Goal: Task Accomplishment & Management: Complete application form

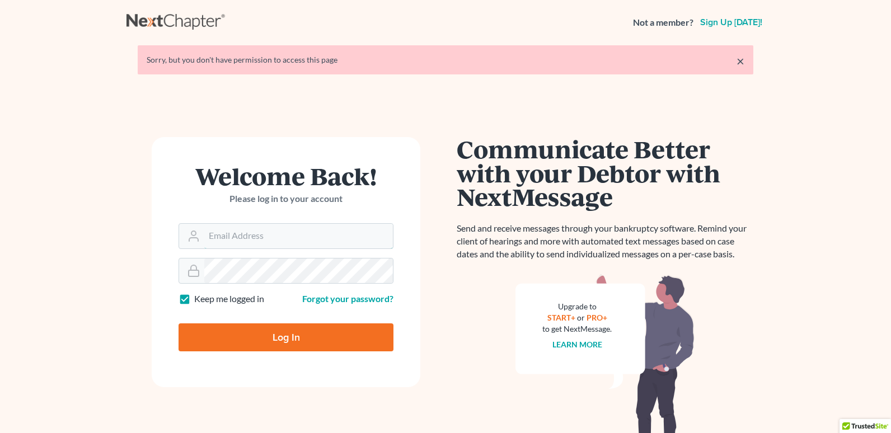
type input "[PERSON_NAME][EMAIL_ADDRESS][DOMAIN_NAME]"
click at [274, 338] on input "Log In" at bounding box center [285, 337] width 215 height 28
type input "Thinking..."
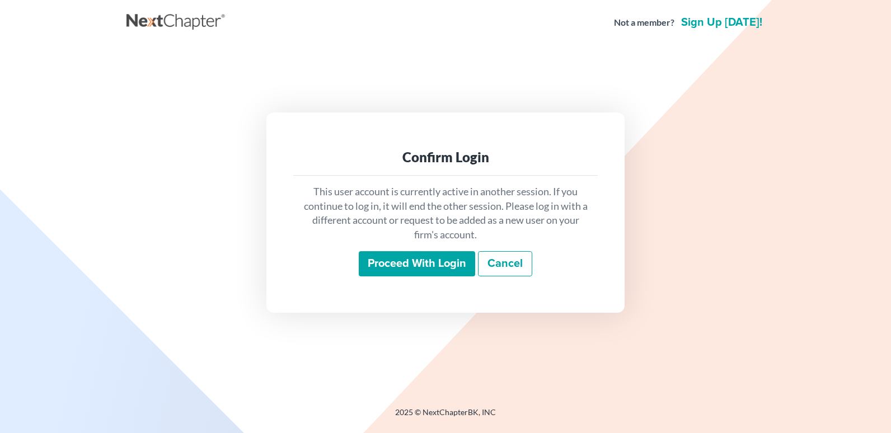
click at [403, 261] on input "Proceed with login" at bounding box center [417, 264] width 116 height 26
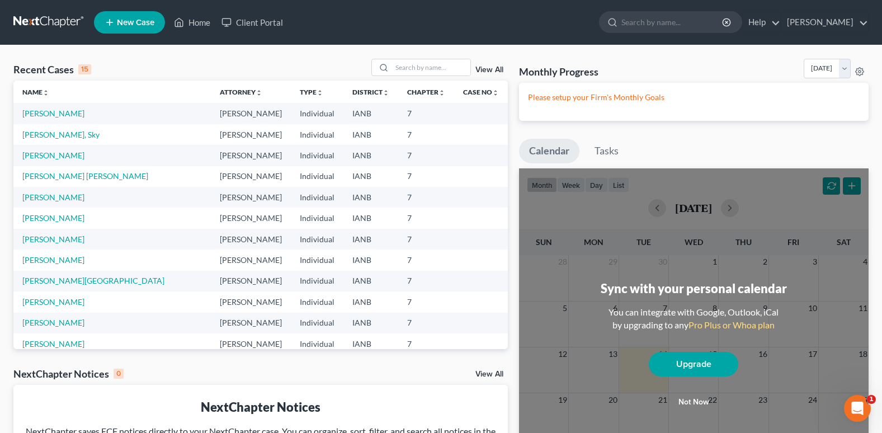
click at [124, 18] on span "New Case" at bounding box center [135, 22] width 37 height 8
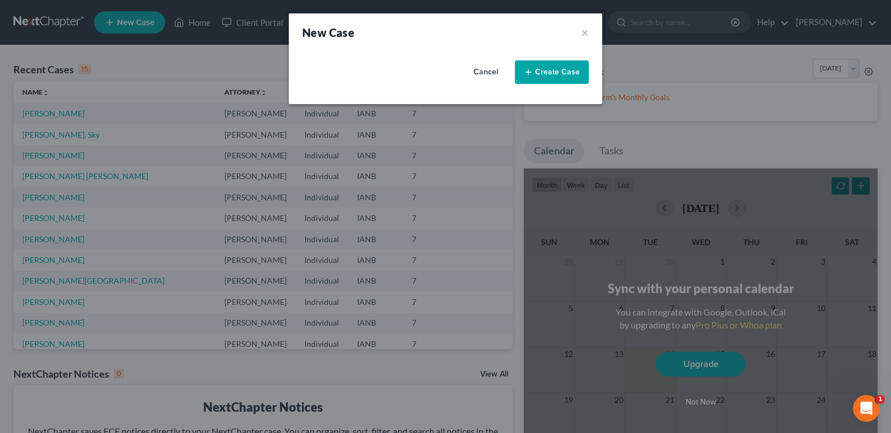
select select "29"
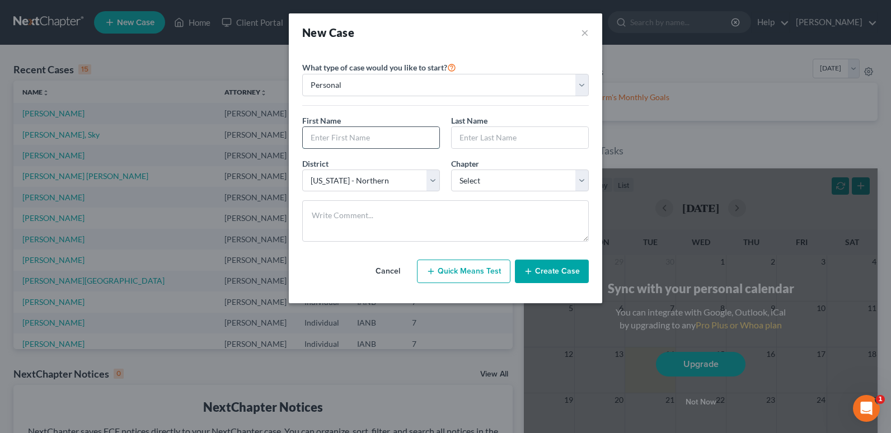
drag, startPoint x: 338, startPoint y: 140, endPoint x: 327, endPoint y: 142, distance: 11.2
click at [332, 142] on input "text" at bounding box center [371, 137] width 137 height 21
type input "Veronica"
type input "Garcia"
click at [581, 178] on select "Select 7 11 12 13" at bounding box center [520, 181] width 138 height 22
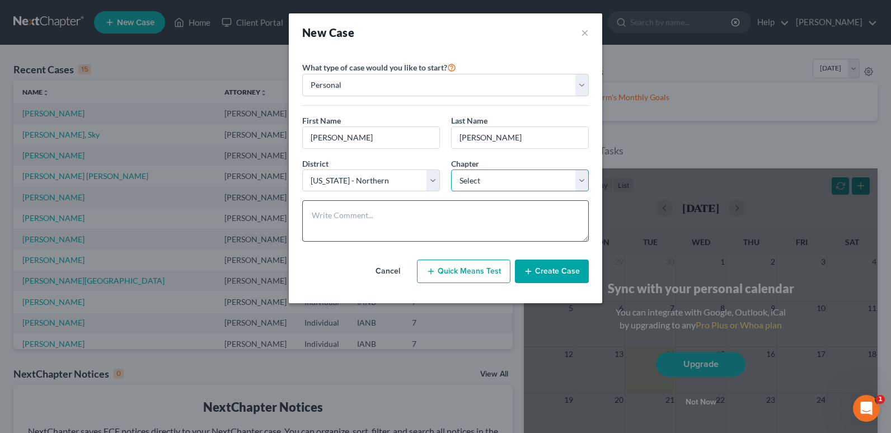
select select "0"
click at [451, 170] on select "Select 7 11 12 13" at bounding box center [520, 181] width 138 height 22
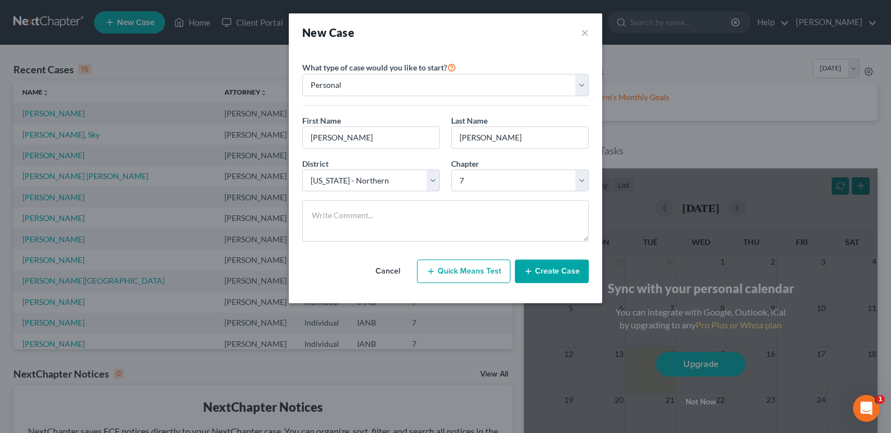
click at [542, 267] on button "Create Case" at bounding box center [552, 272] width 74 height 24
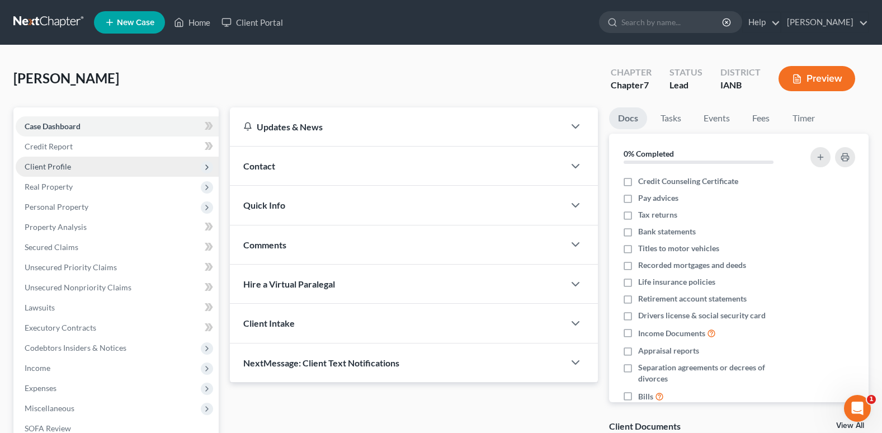
click at [51, 166] on span "Client Profile" at bounding box center [48, 167] width 46 height 10
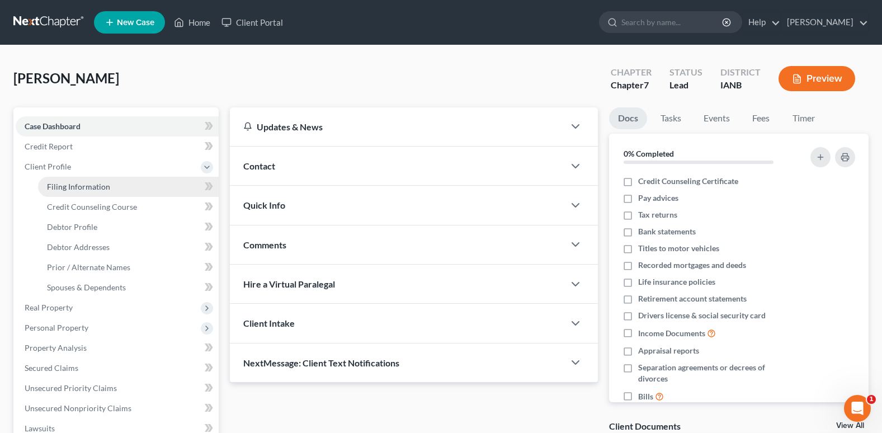
click at [91, 190] on span "Filing Information" at bounding box center [78, 187] width 63 height 10
select select "1"
select select "0"
select select "29"
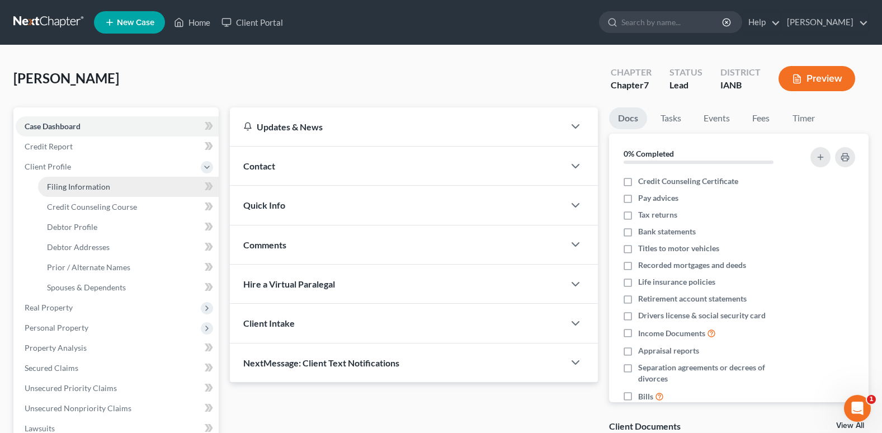
select select "0"
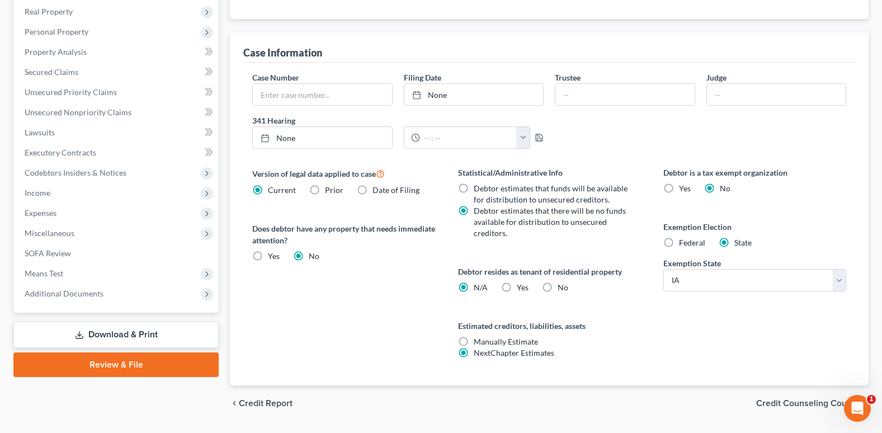
scroll to position [309, 0]
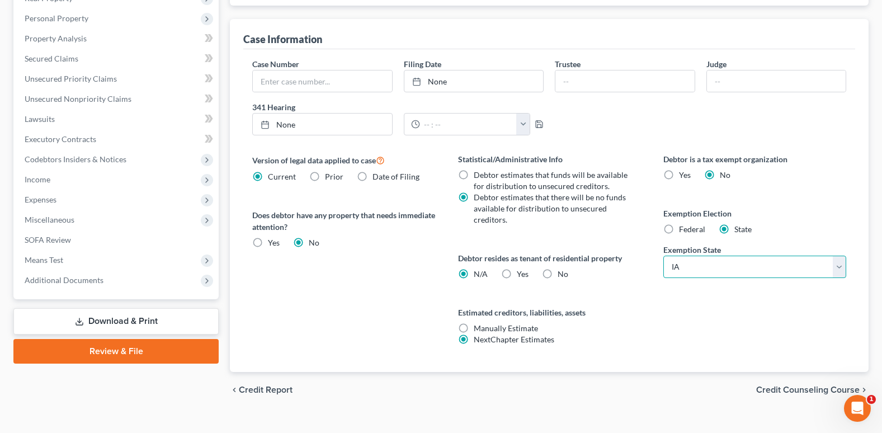
click at [840, 270] on select "State AL AK AR AZ CA CO CT DE DC FL GA GU HI ID IL IN IA KS KY LA ME MD MA MI M…" at bounding box center [755, 267] width 183 height 22
select select "30"
click at [664, 256] on select "State AL AK AR AZ CA CO CT DE DC FL GA GU HI ID IL IN IA KS KY LA ME MD MA MI M…" at bounding box center [755, 267] width 183 height 22
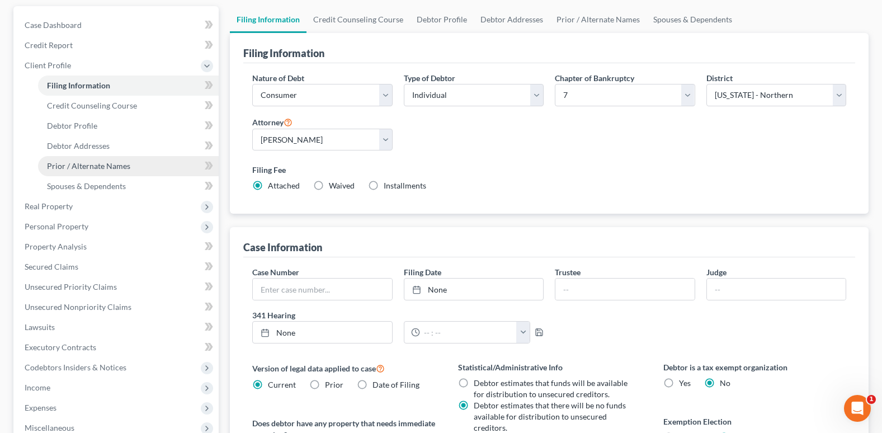
scroll to position [90, 0]
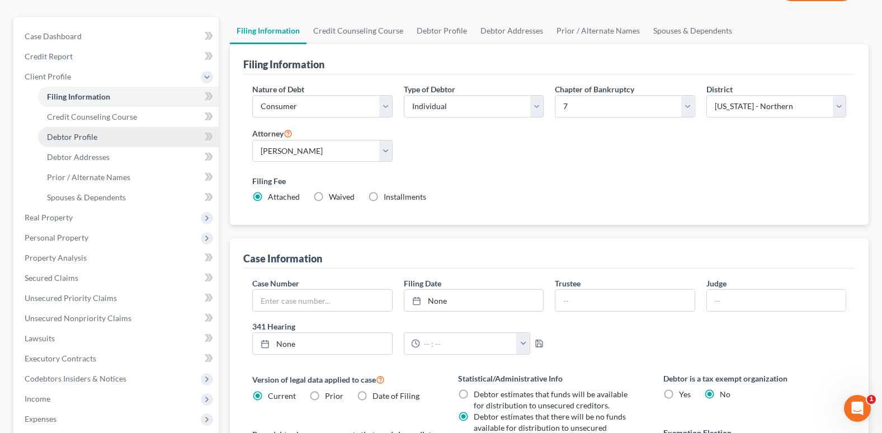
click at [74, 135] on span "Debtor Profile" at bounding box center [72, 137] width 50 height 10
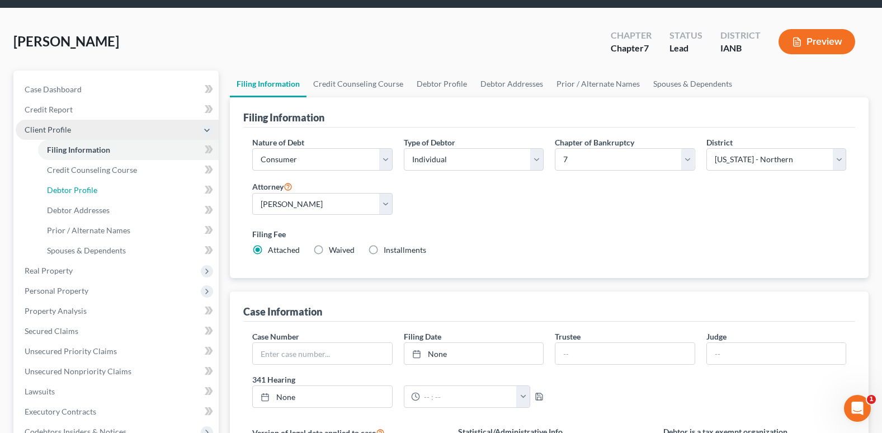
select select "0"
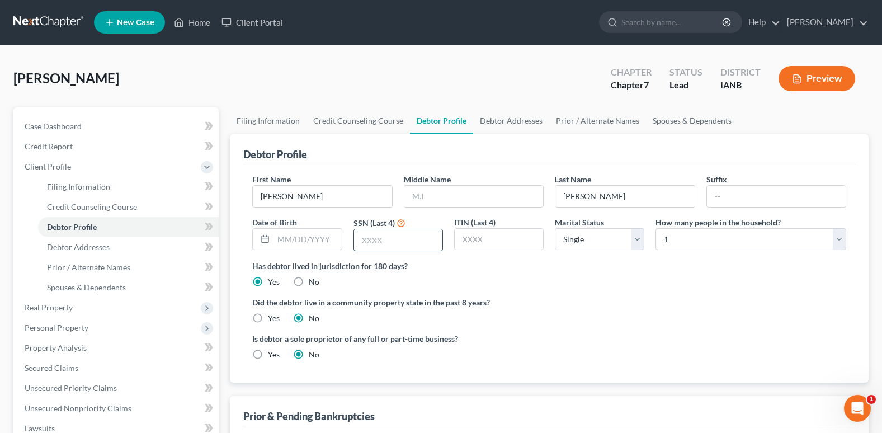
click at [386, 241] on input "text" at bounding box center [398, 239] width 88 height 21
type input "4458"
